Goal: Information Seeking & Learning: Learn about a topic

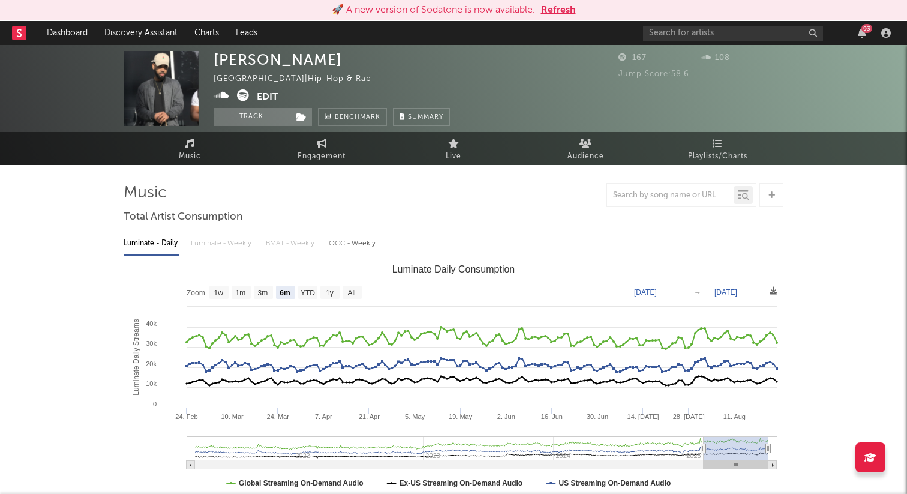
select select "6m"
click at [689, 40] on input "text" at bounding box center [733, 33] width 180 height 15
type input "cxup"
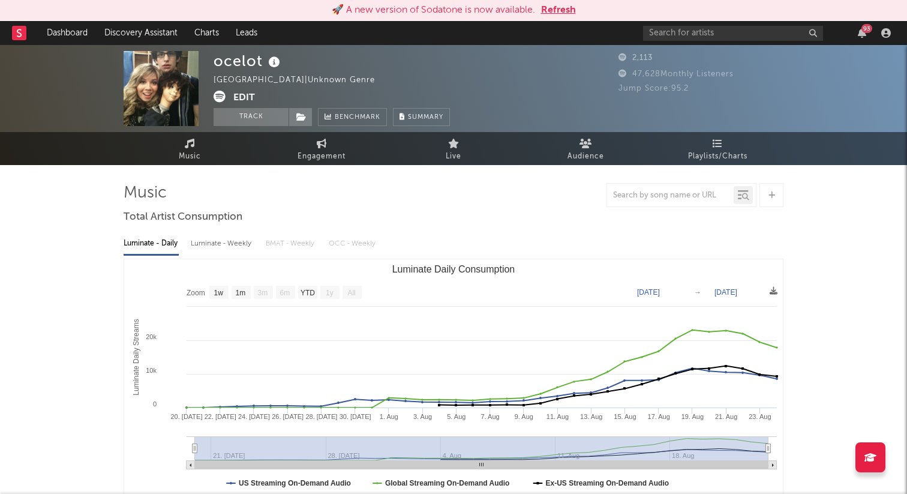
select select "1w"
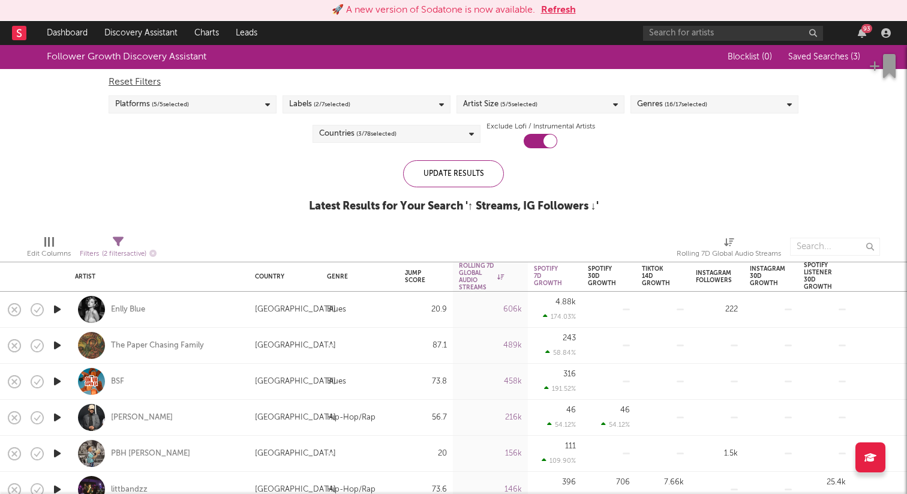
click at [560, 11] on button "Refresh" at bounding box center [558, 10] width 35 height 14
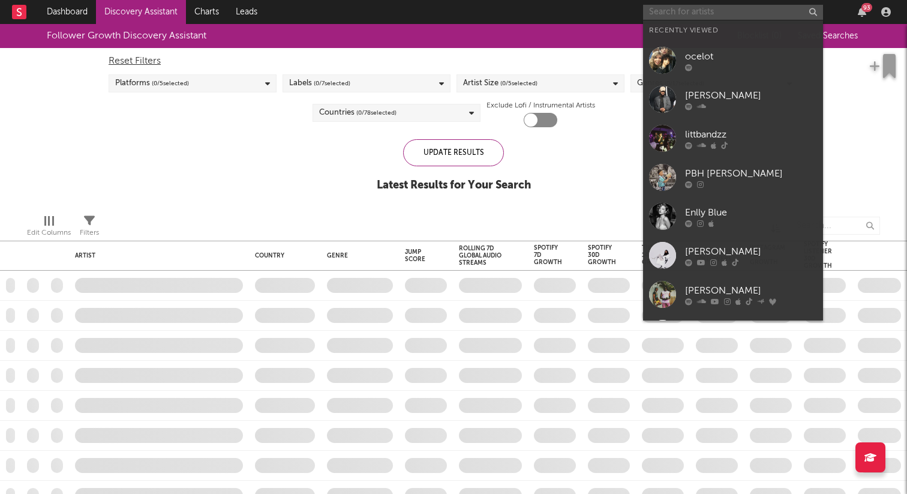
click at [715, 11] on input "text" at bounding box center [733, 12] width 180 height 15
type input "c"
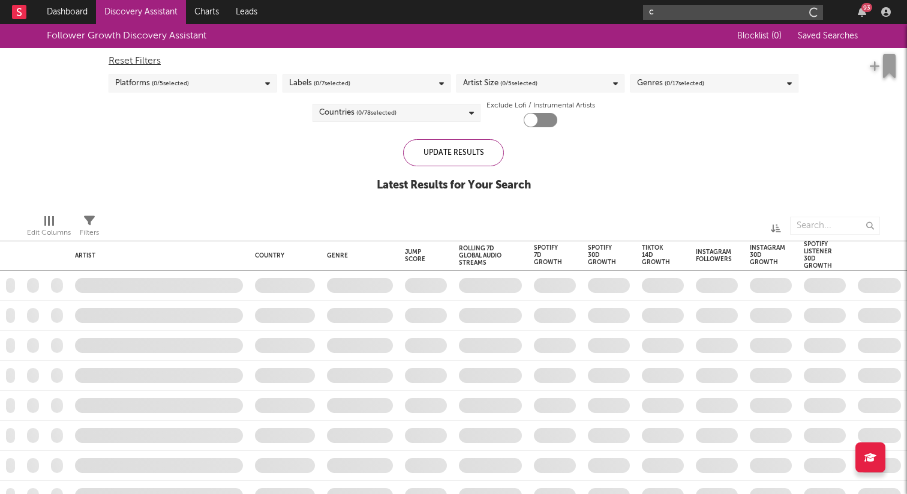
checkbox input "true"
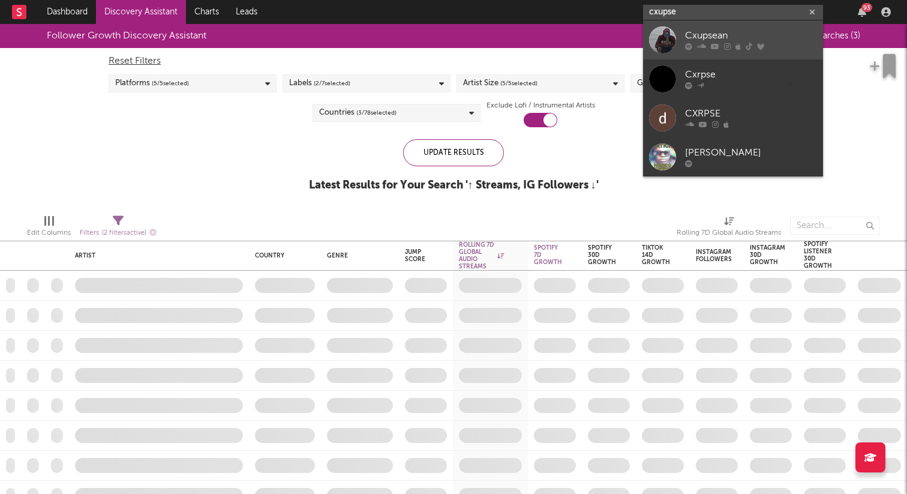
type input "cxupse"
click at [705, 34] on div "Cxupsean" at bounding box center [751, 36] width 132 height 14
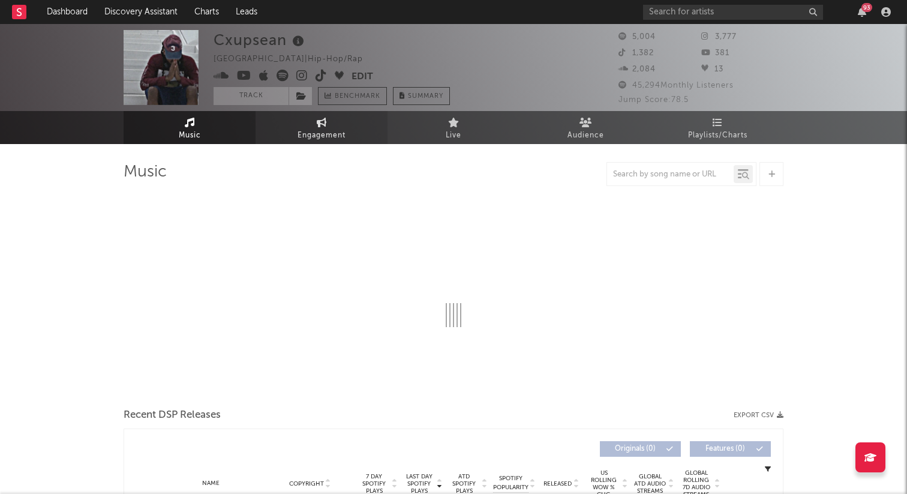
select select "6m"
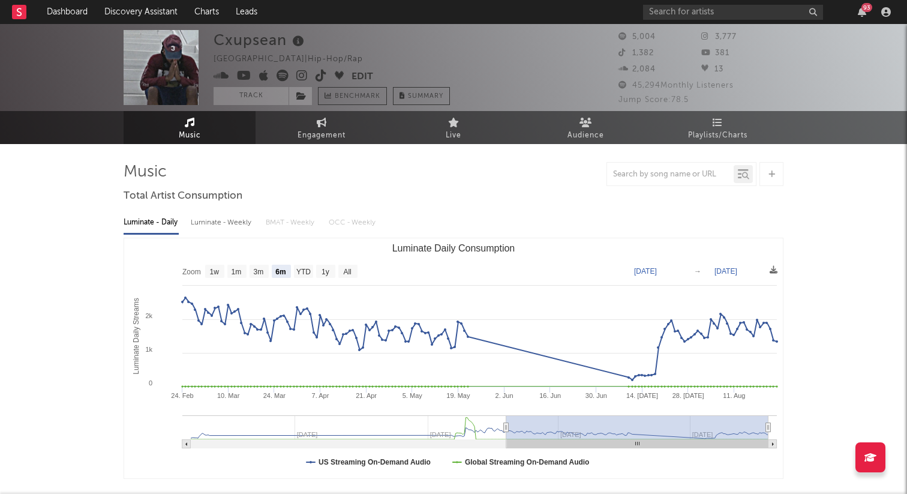
click at [303, 76] on icon at bounding box center [301, 76] width 11 height 12
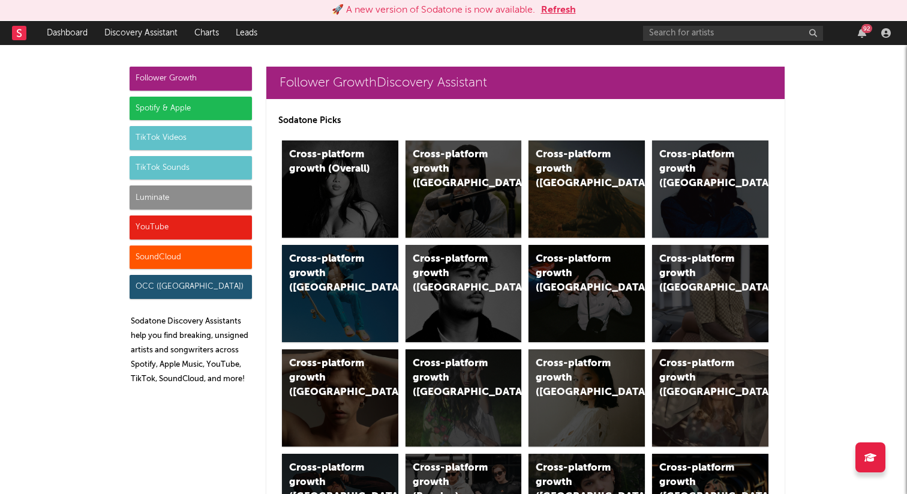
click at [558, 15] on button "Refresh" at bounding box center [558, 10] width 35 height 14
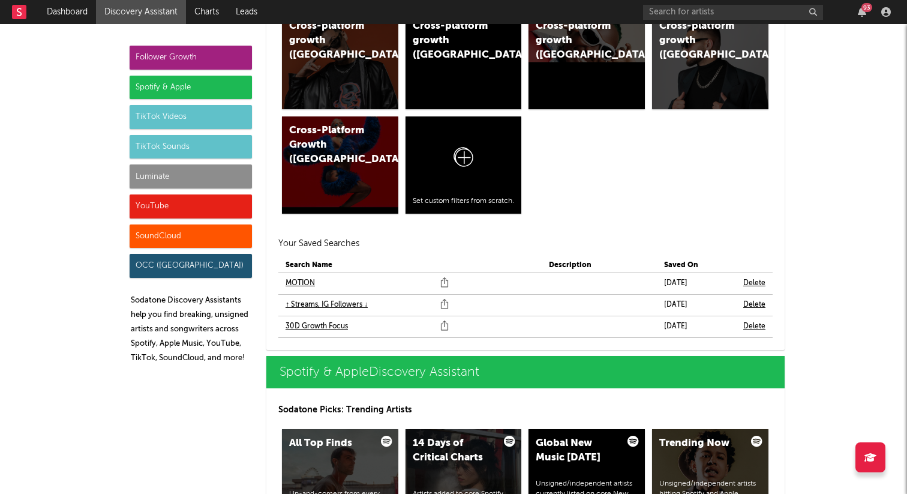
scroll to position [1036, 0]
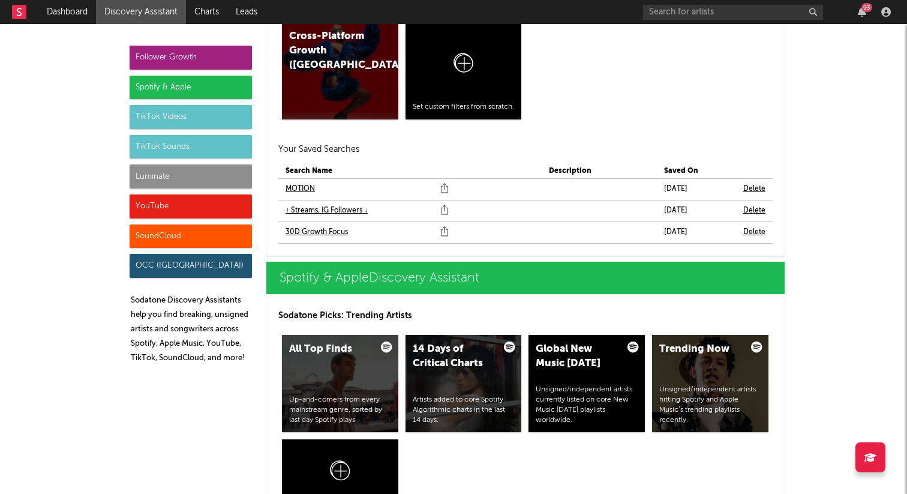
click at [303, 184] on link "MOTION" at bounding box center [299, 189] width 29 height 14
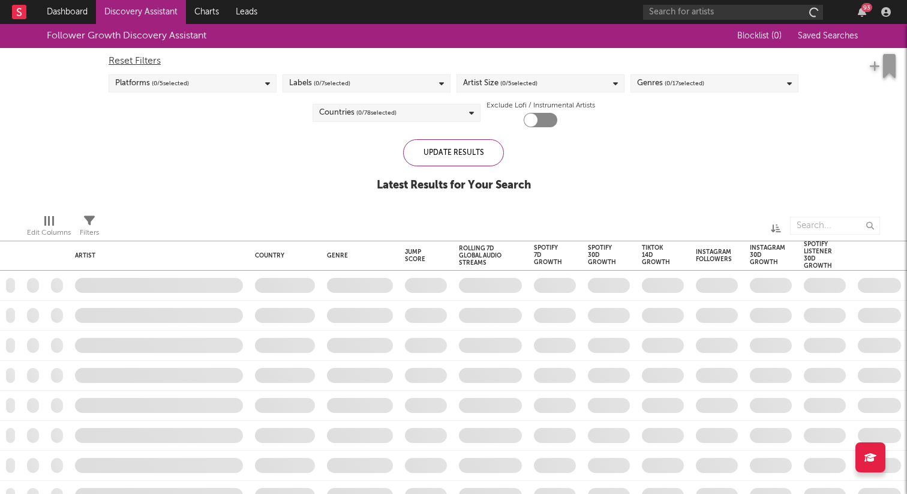
checkbox input "true"
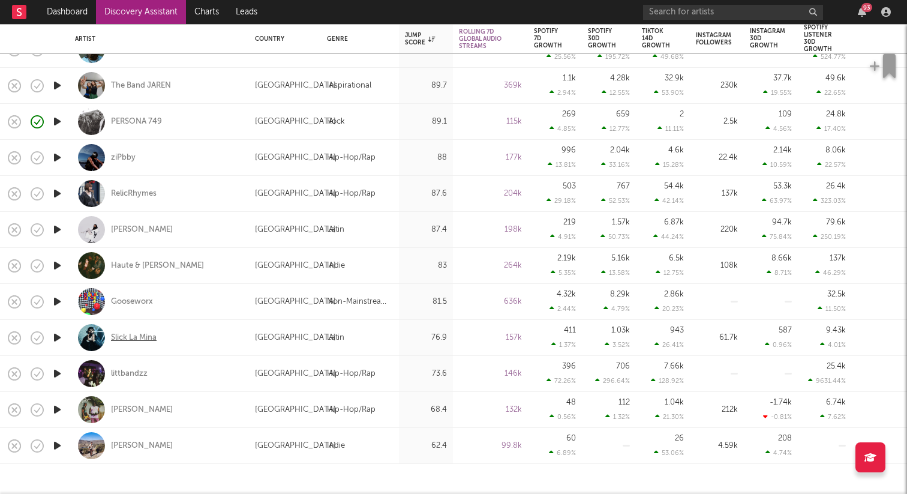
click at [142, 335] on div "Slick La Mina" at bounding box center [134, 337] width 46 height 11
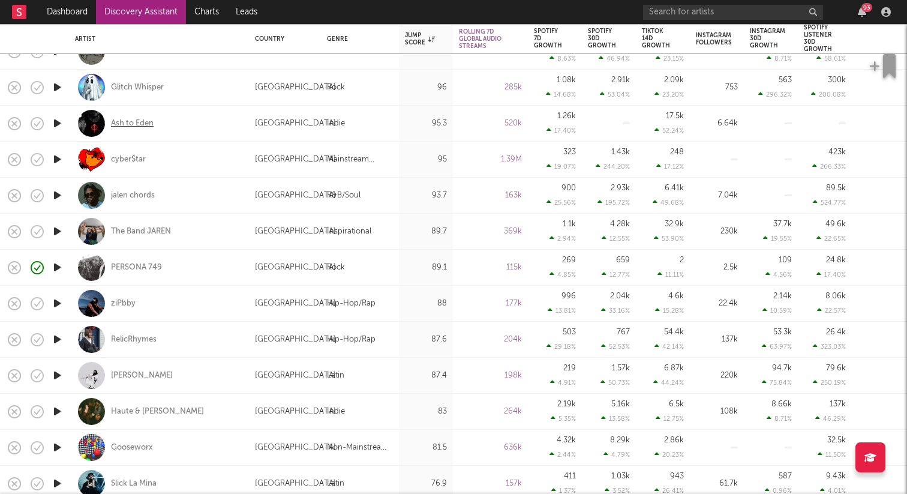
click at [118, 118] on div "Ash to Eden" at bounding box center [132, 123] width 43 height 11
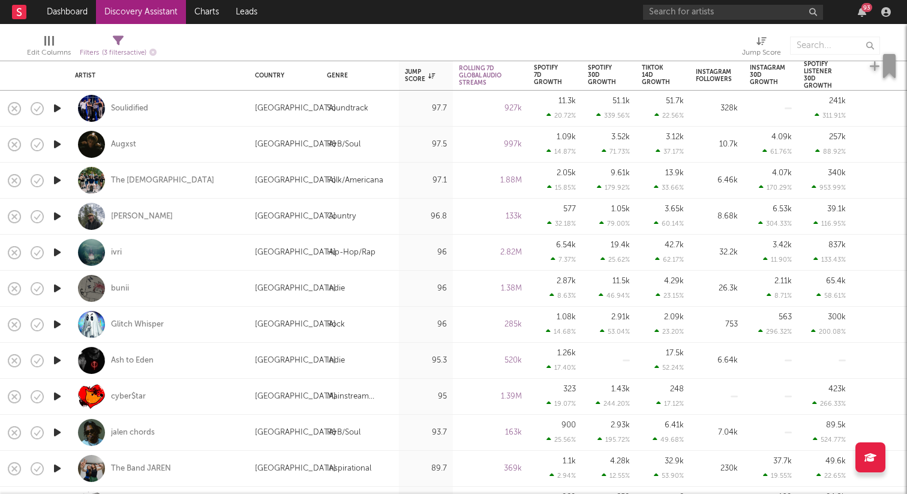
click at [127, 209] on div "[PERSON_NAME]" at bounding box center [159, 216] width 168 height 35
select select "1w"
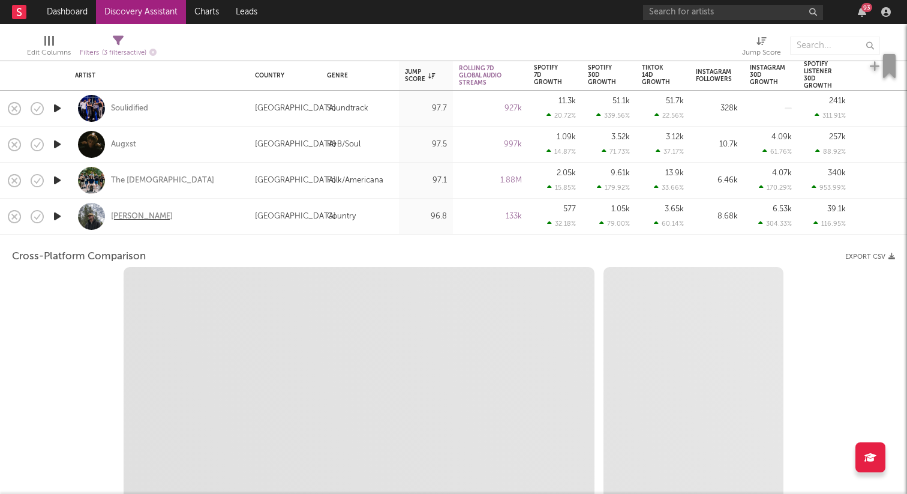
click at [126, 213] on div "[PERSON_NAME]" at bounding box center [142, 216] width 62 height 11
select select "6m"
select select "1m"
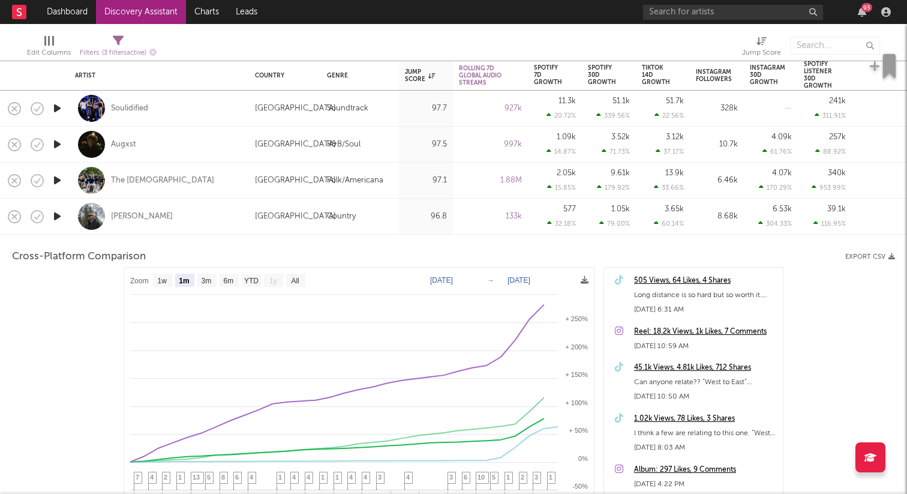
click at [192, 201] on div "[PERSON_NAME]" at bounding box center [159, 216] width 168 height 35
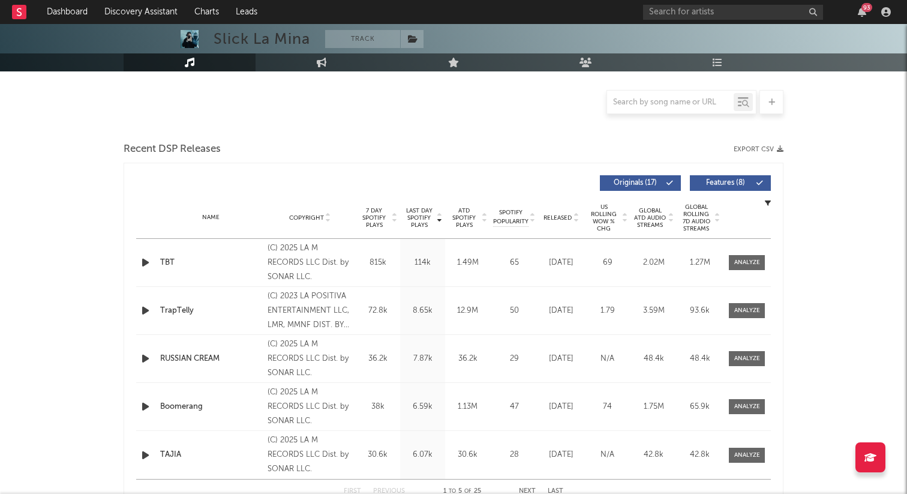
select select "6m"
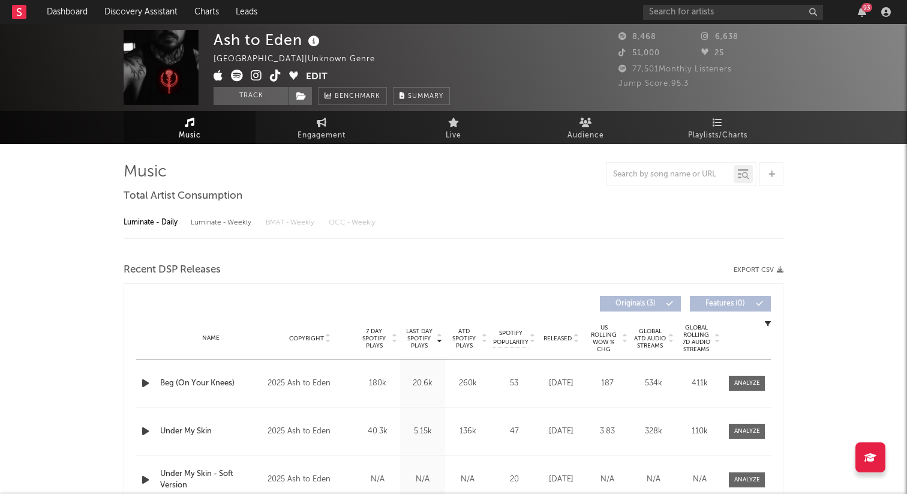
select select "1w"
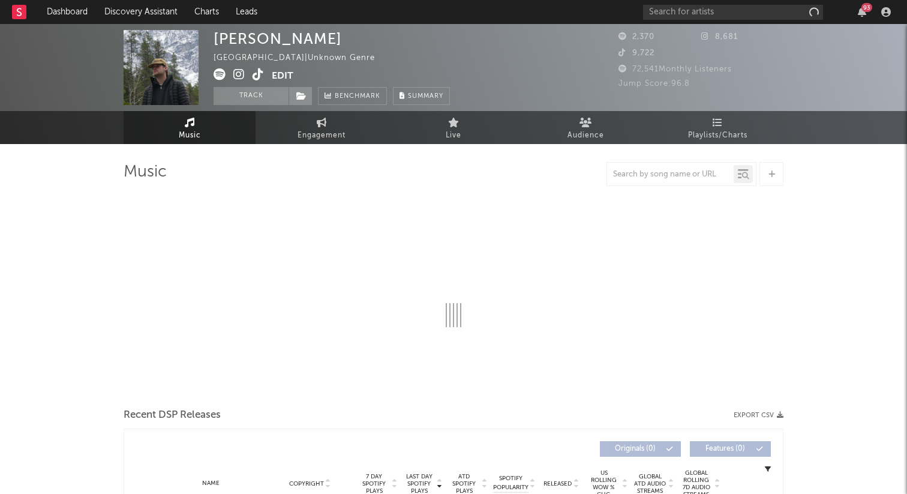
select select "6m"
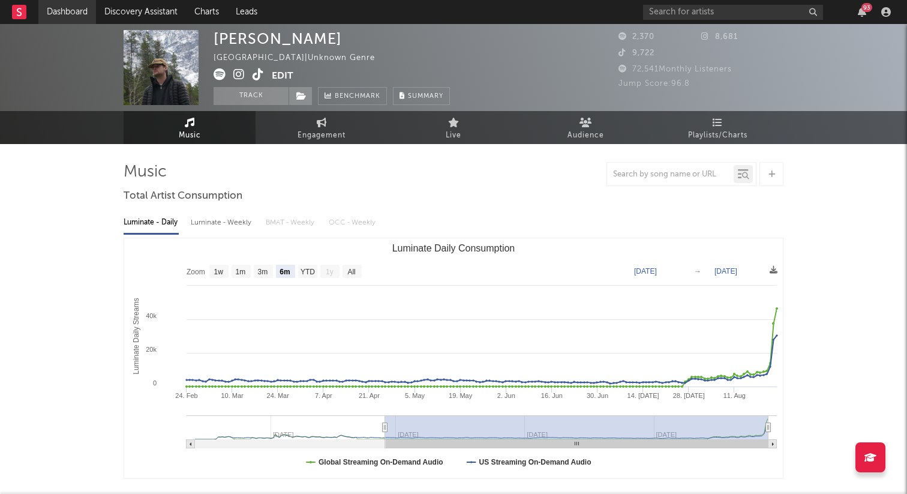
click at [59, 9] on link "Dashboard" at bounding box center [67, 12] width 58 height 24
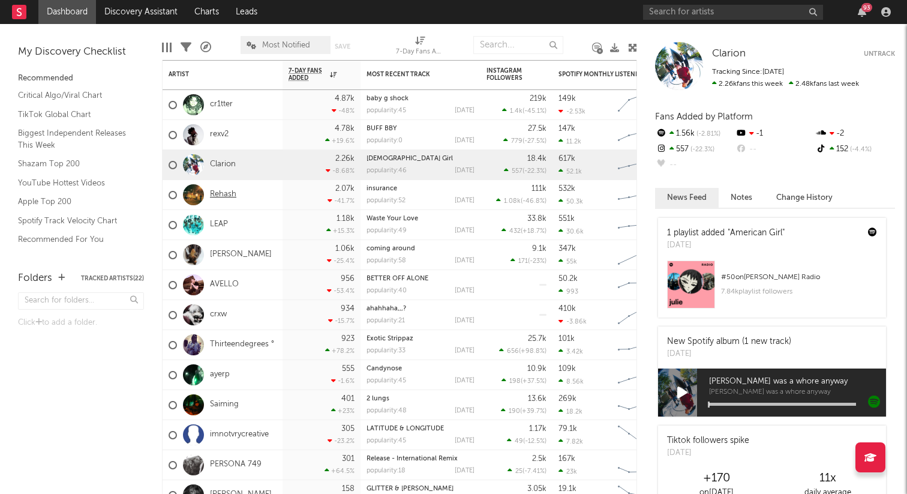
click at [222, 194] on link "Rehash" at bounding box center [223, 195] width 26 height 10
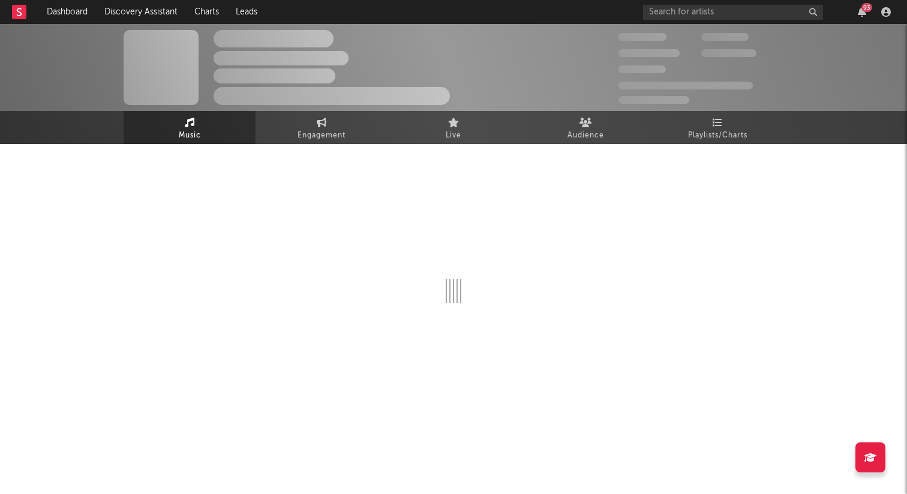
select select "6m"
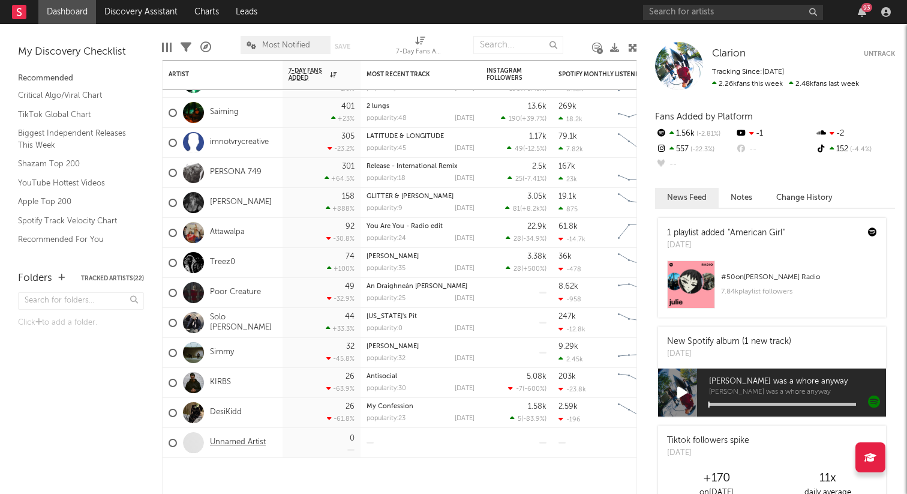
click at [257, 443] on link "Unnamed Artist" at bounding box center [238, 442] width 56 height 10
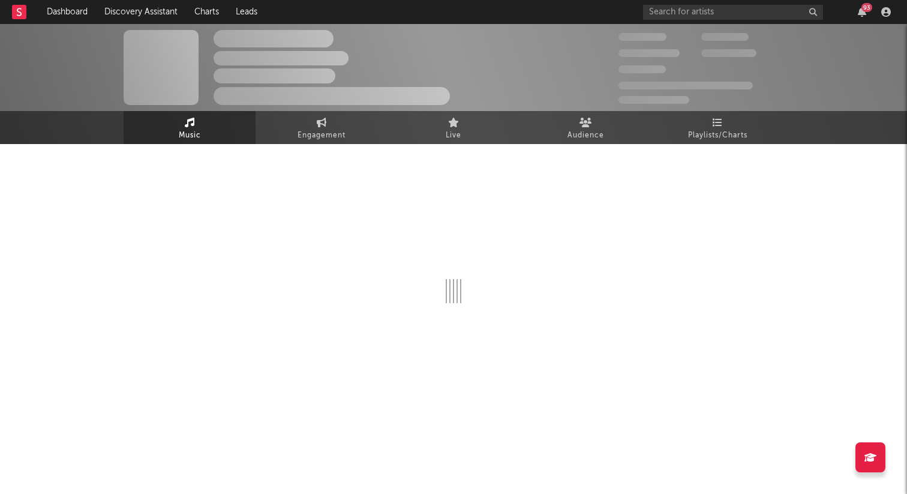
select select "1w"
